Goal: Browse casually: Explore the website without a specific task or goal

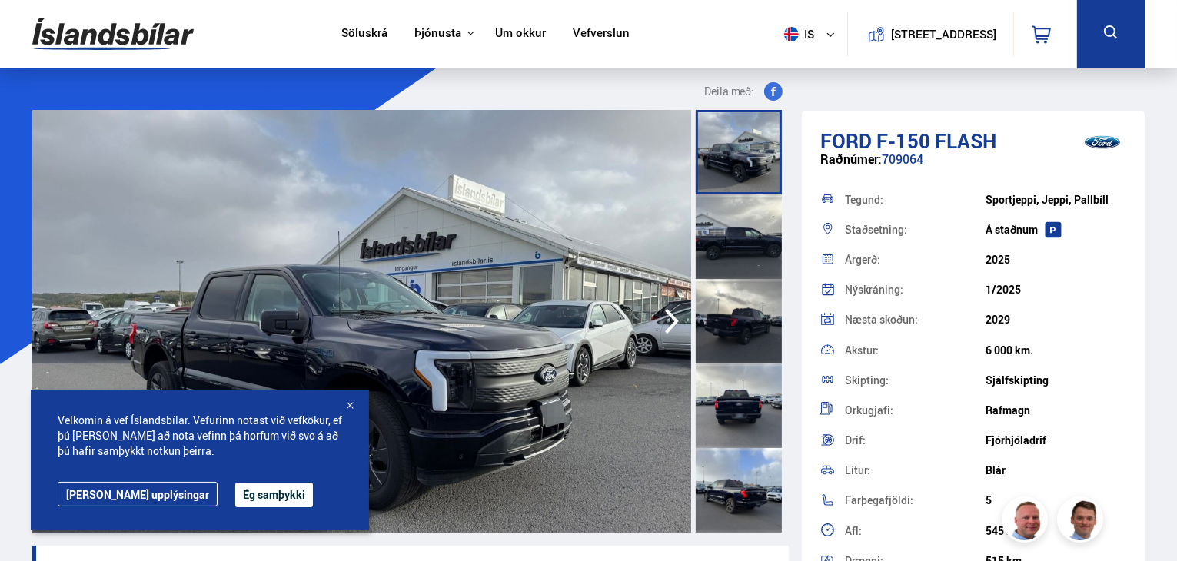
click at [667, 324] on icon "button" at bounding box center [671, 321] width 31 height 37
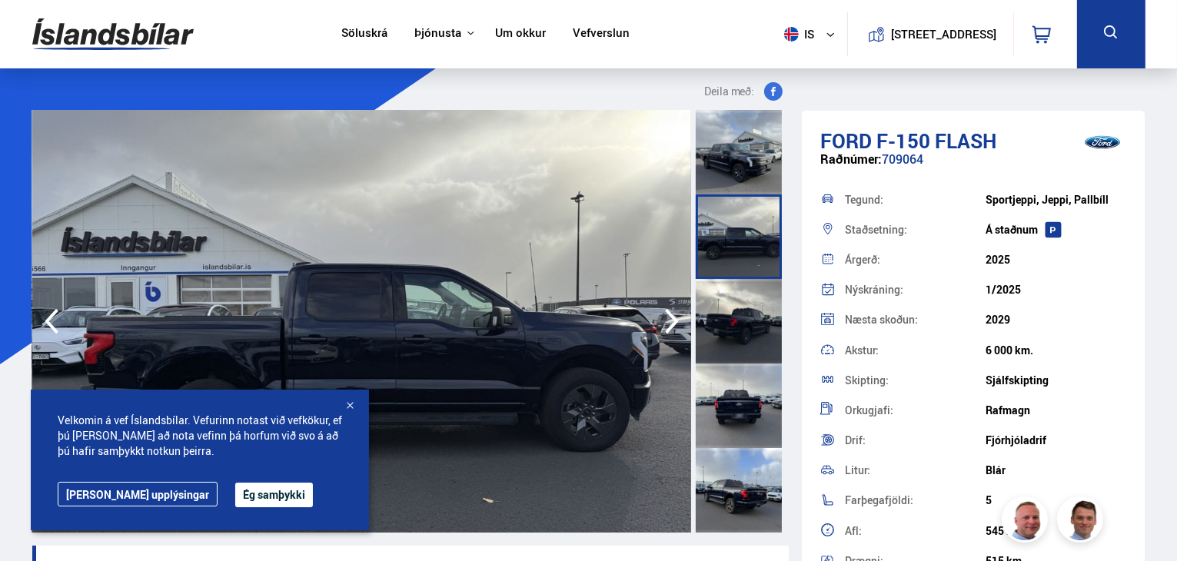
click at [347, 410] on div at bounding box center [349, 406] width 15 height 15
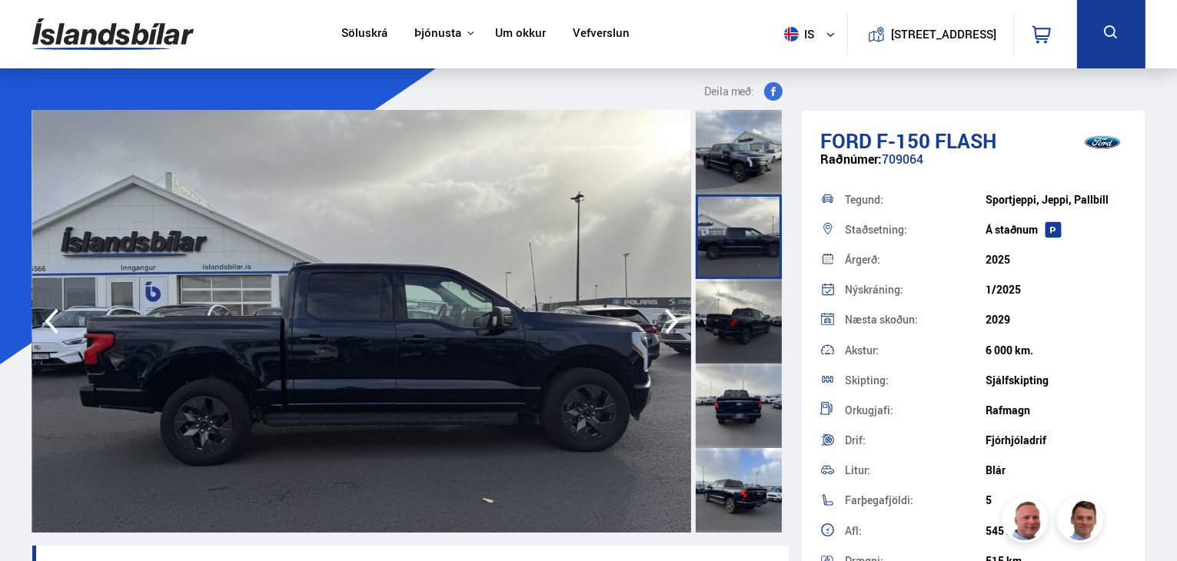
click at [673, 317] on icon "button" at bounding box center [672, 321] width 14 height 25
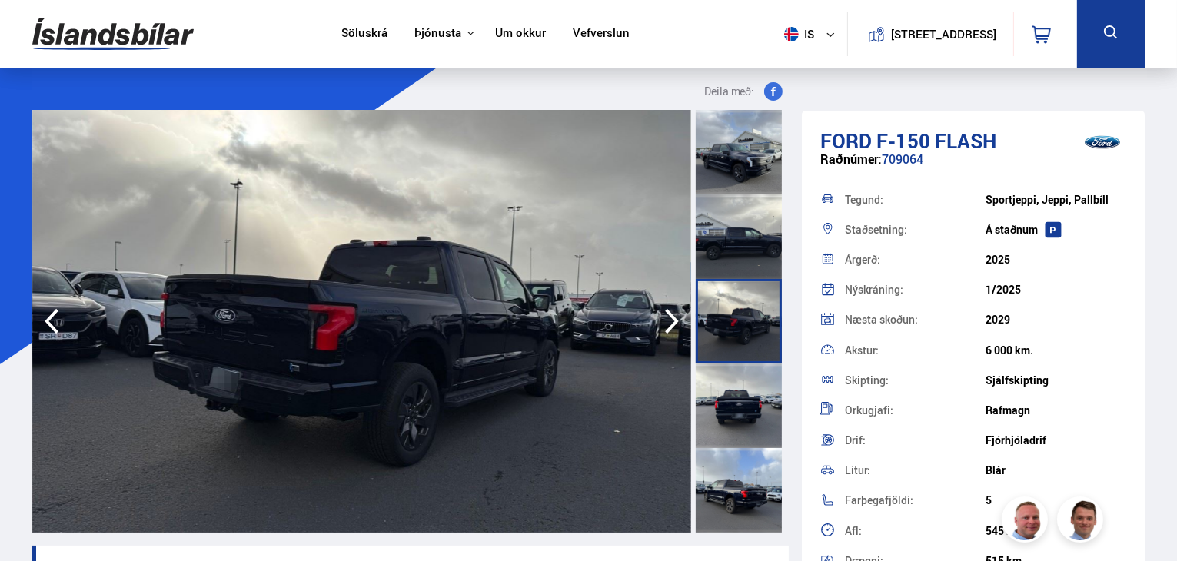
click at [673, 317] on icon "button" at bounding box center [672, 321] width 14 height 25
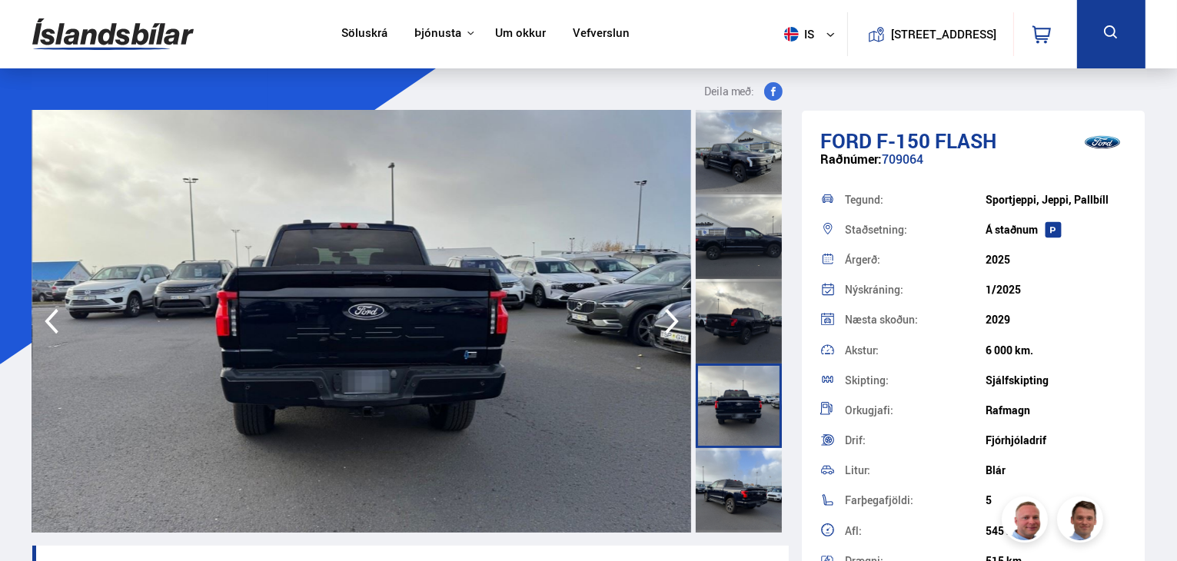
click at [673, 317] on icon "button" at bounding box center [672, 321] width 14 height 25
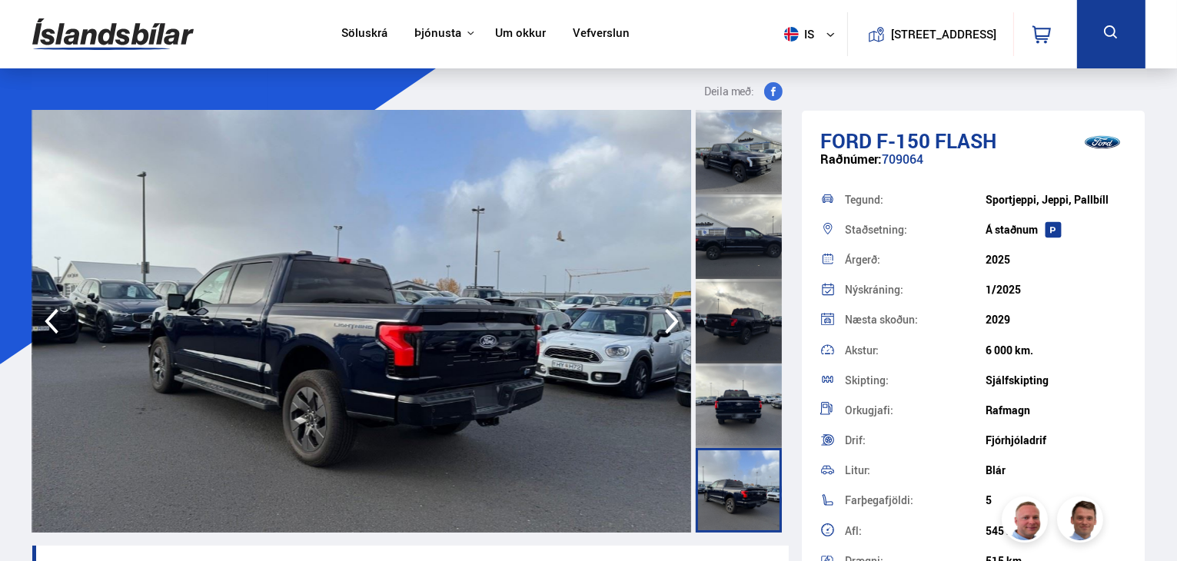
click at [673, 317] on icon "button" at bounding box center [672, 321] width 14 height 25
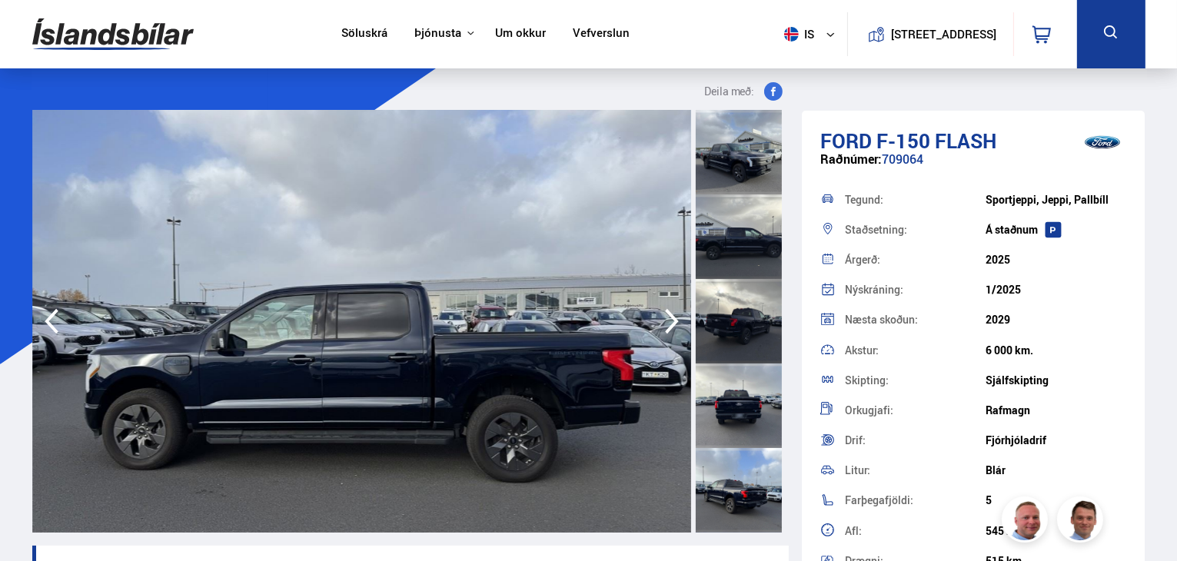
click at [673, 317] on icon "button" at bounding box center [672, 321] width 14 height 25
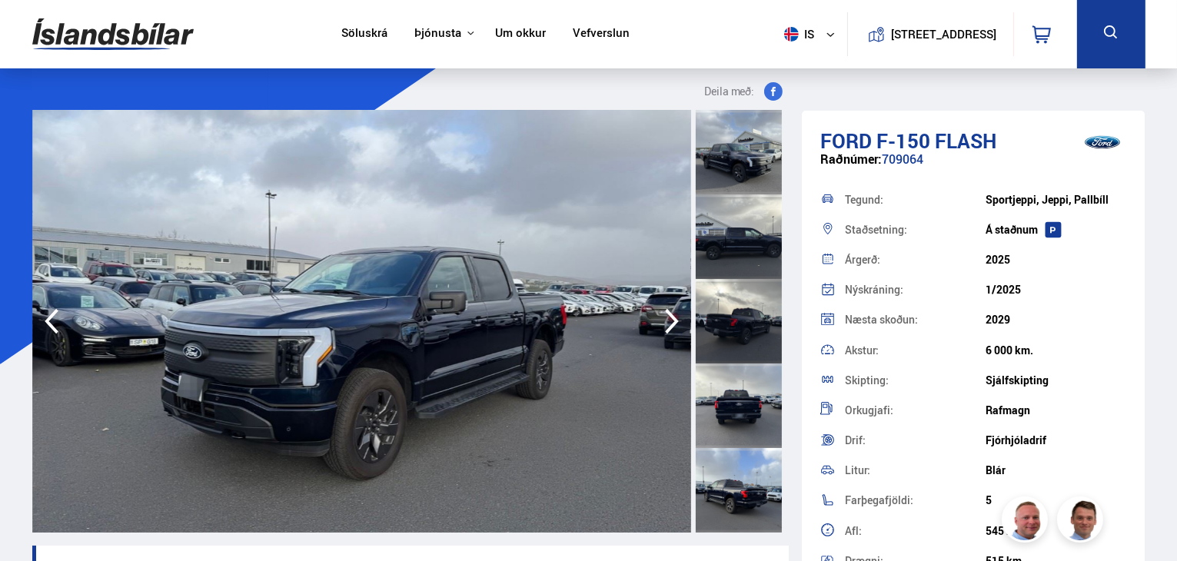
click at [673, 317] on icon "button" at bounding box center [672, 321] width 14 height 25
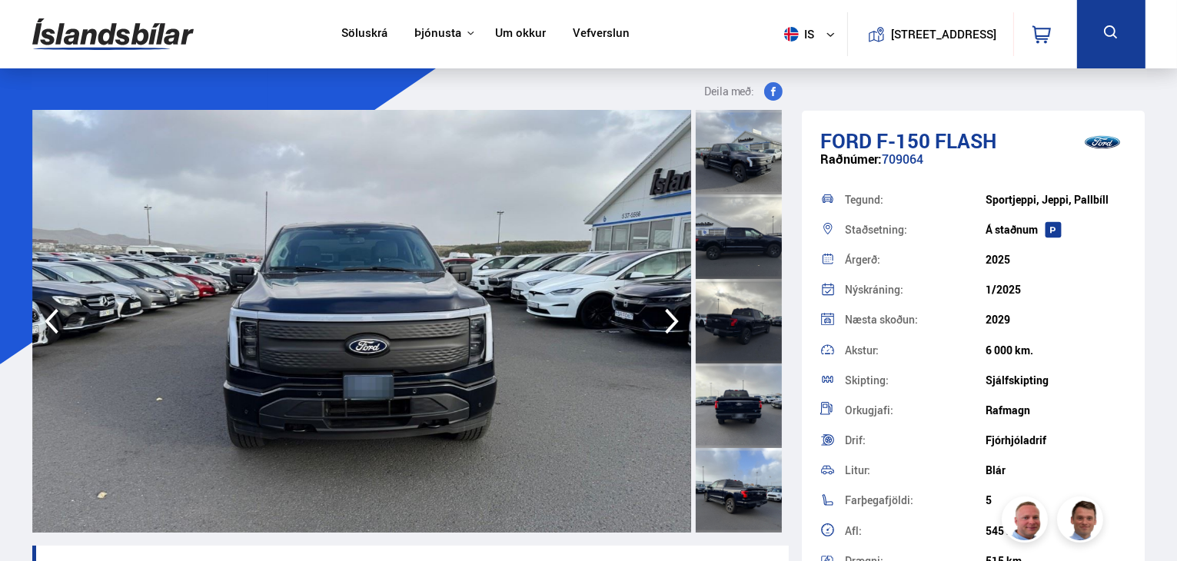
click at [673, 317] on icon "button" at bounding box center [672, 321] width 14 height 25
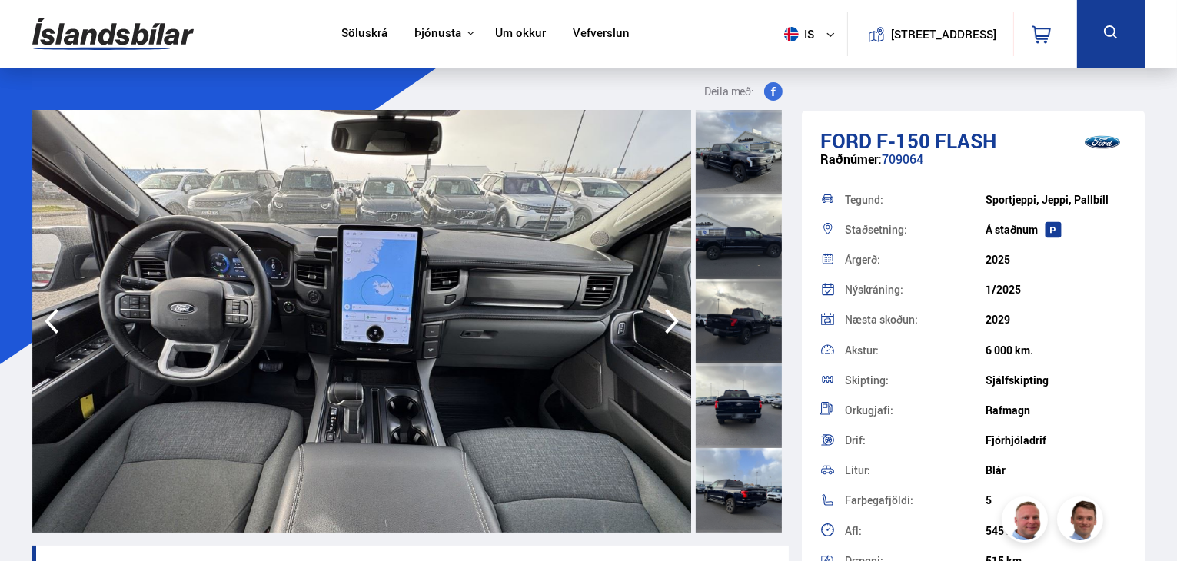
click at [673, 317] on icon "button" at bounding box center [672, 321] width 14 height 25
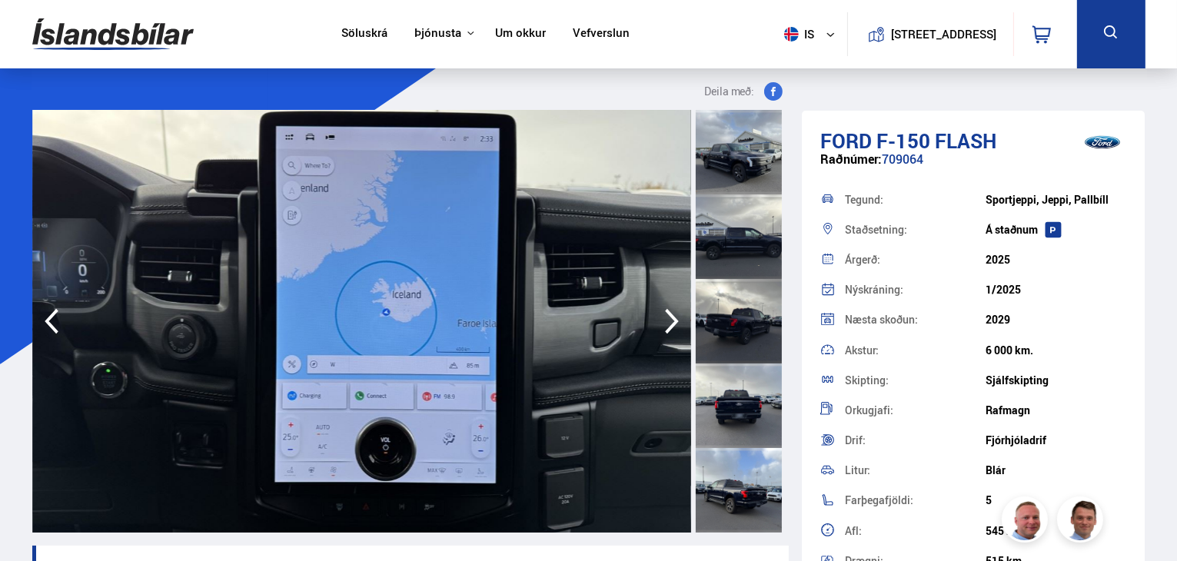
click at [673, 317] on icon "button" at bounding box center [672, 321] width 14 height 25
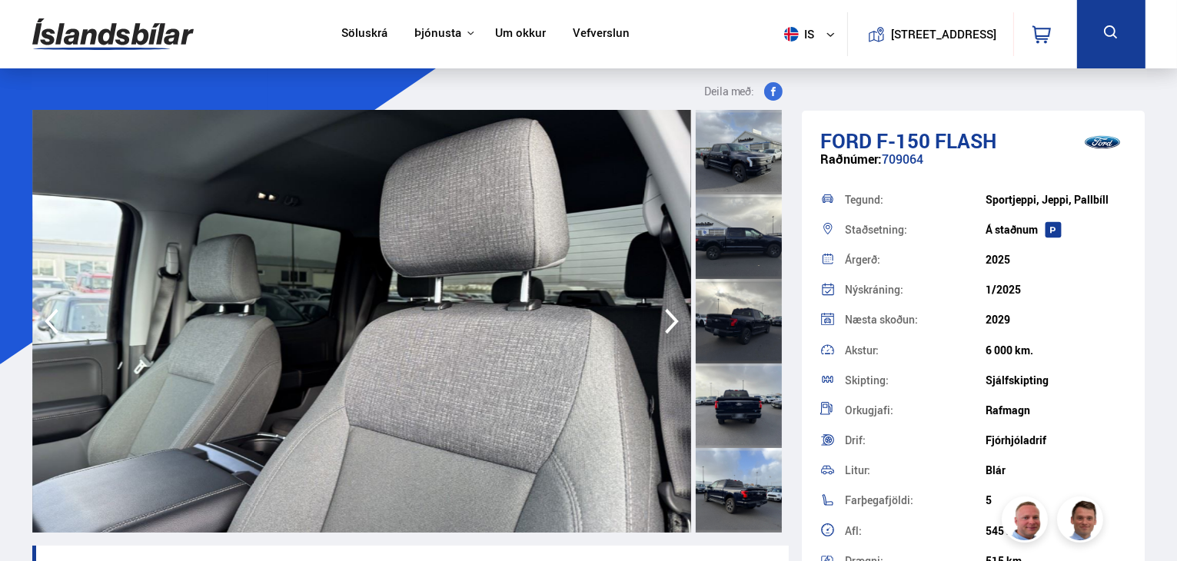
click at [673, 317] on icon "button" at bounding box center [672, 321] width 14 height 25
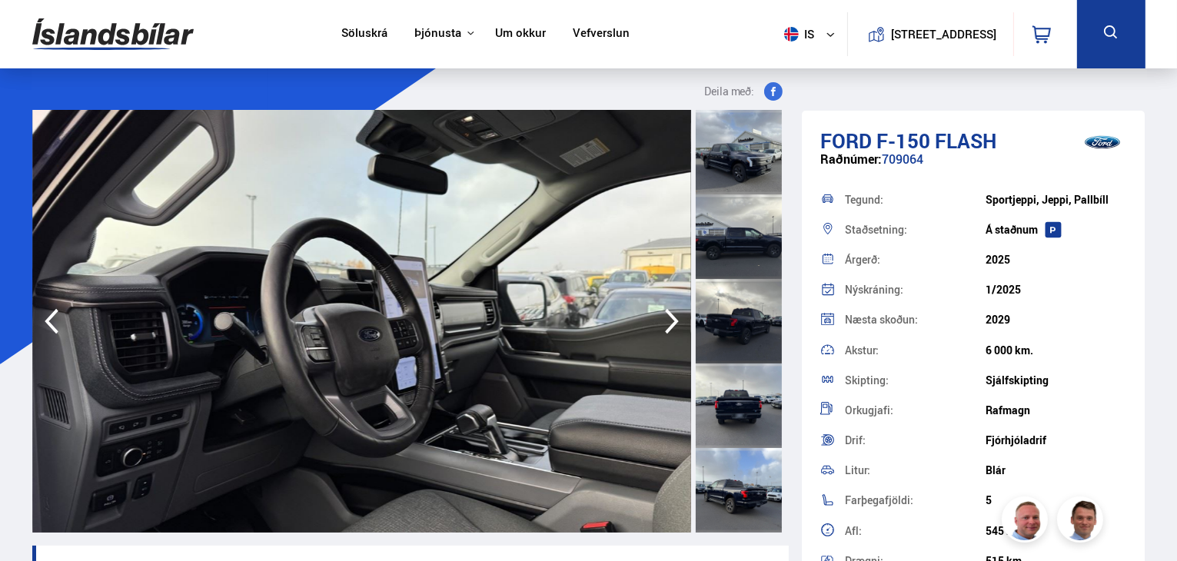
click at [673, 317] on icon "button" at bounding box center [672, 321] width 14 height 25
